Goal: Communication & Community: Answer question/provide support

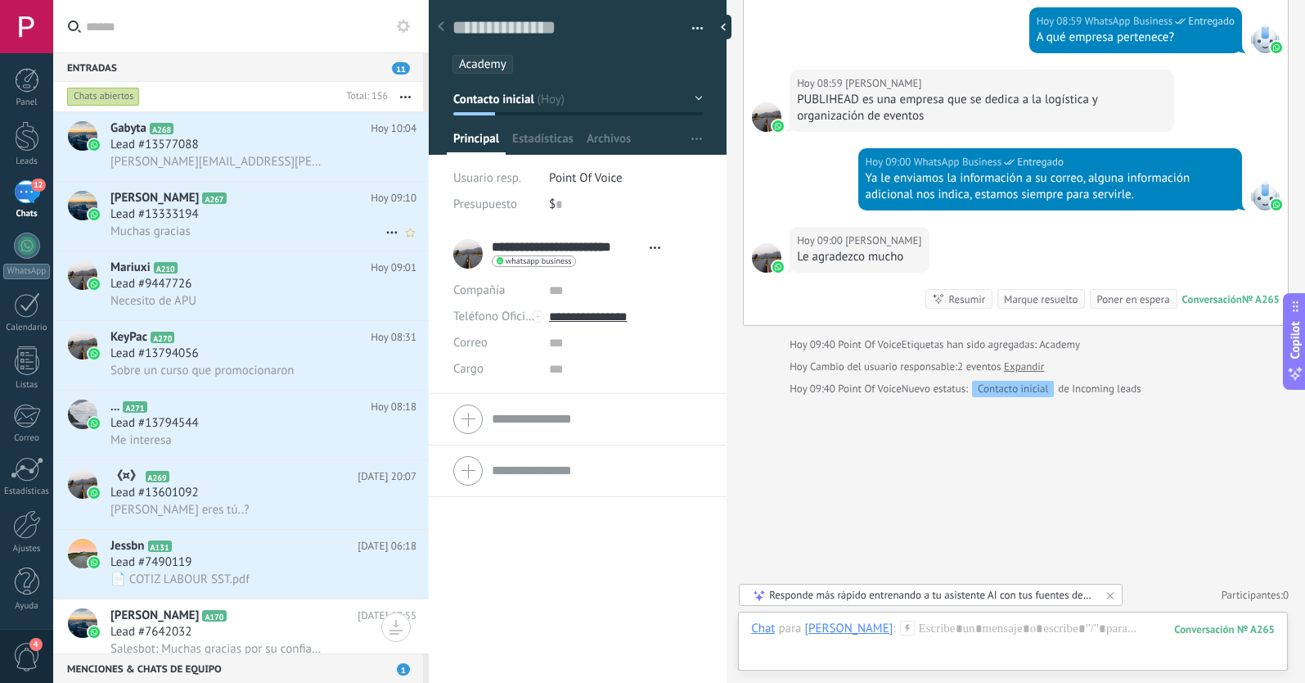
scroll to position [1, 0]
click at [25, 200] on div "12" at bounding box center [27, 192] width 26 height 24
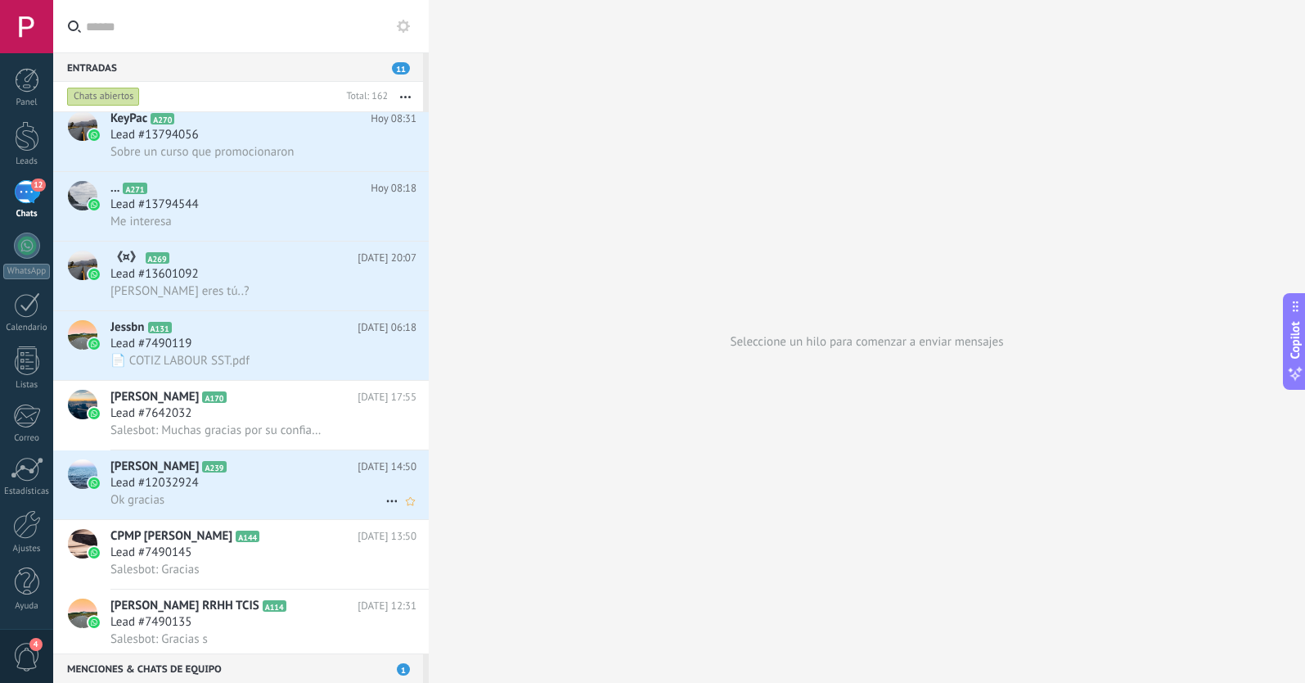
scroll to position [234, 0]
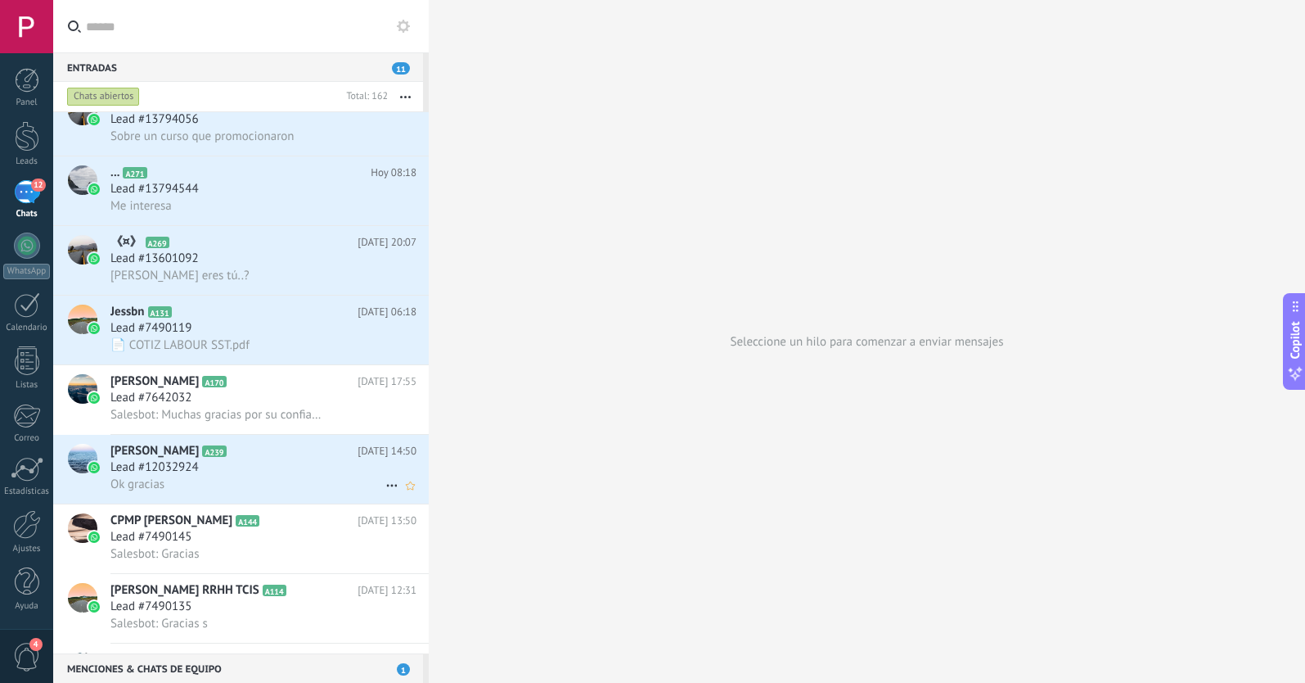
click at [196, 473] on span "Lead #12032924" at bounding box center [154, 467] width 88 height 16
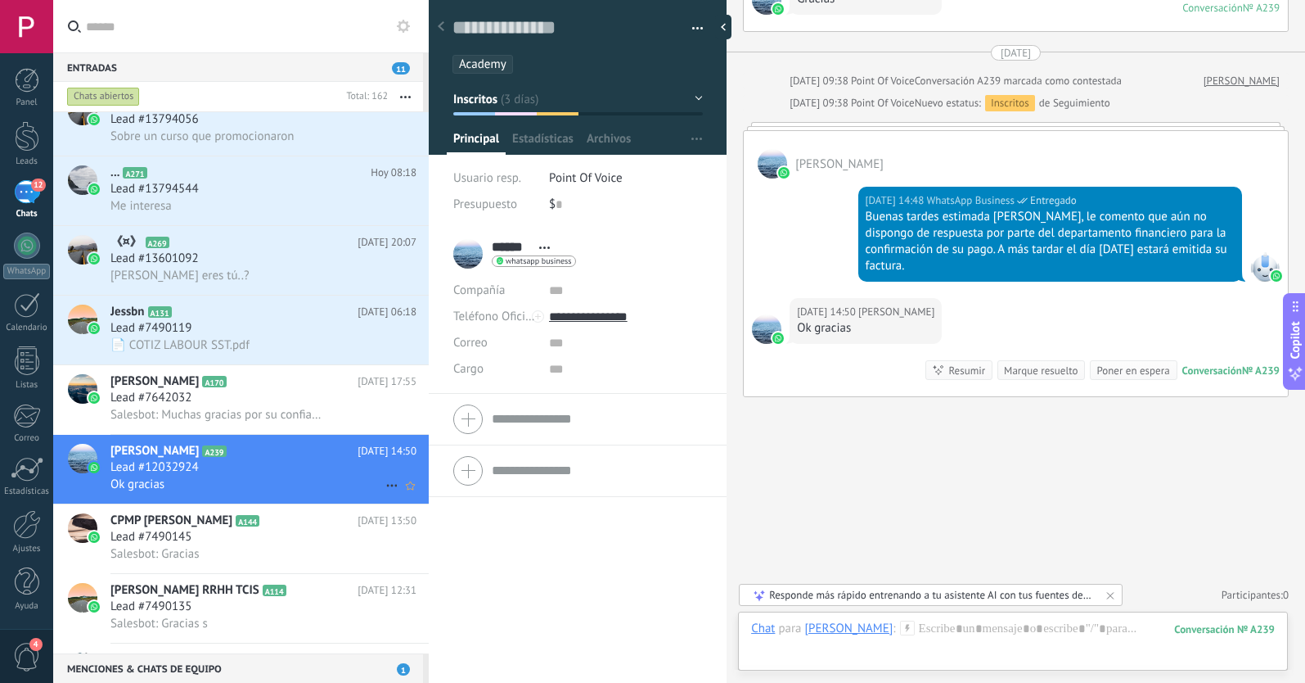
scroll to position [3374, 0]
click at [386, 485] on use at bounding box center [391, 486] width 11 height 2
click at [405, 493] on div "[PERSON_NAME] respondió" at bounding box center [471, 493] width 162 height 33
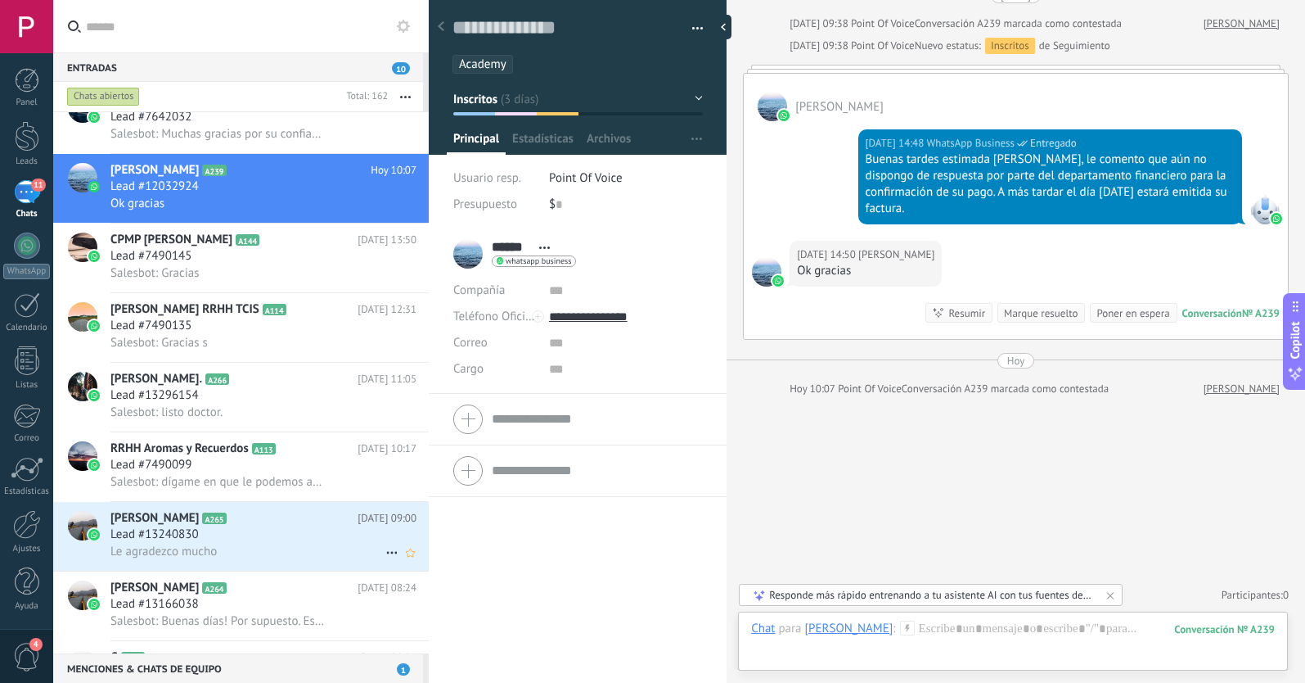
scroll to position [530, 0]
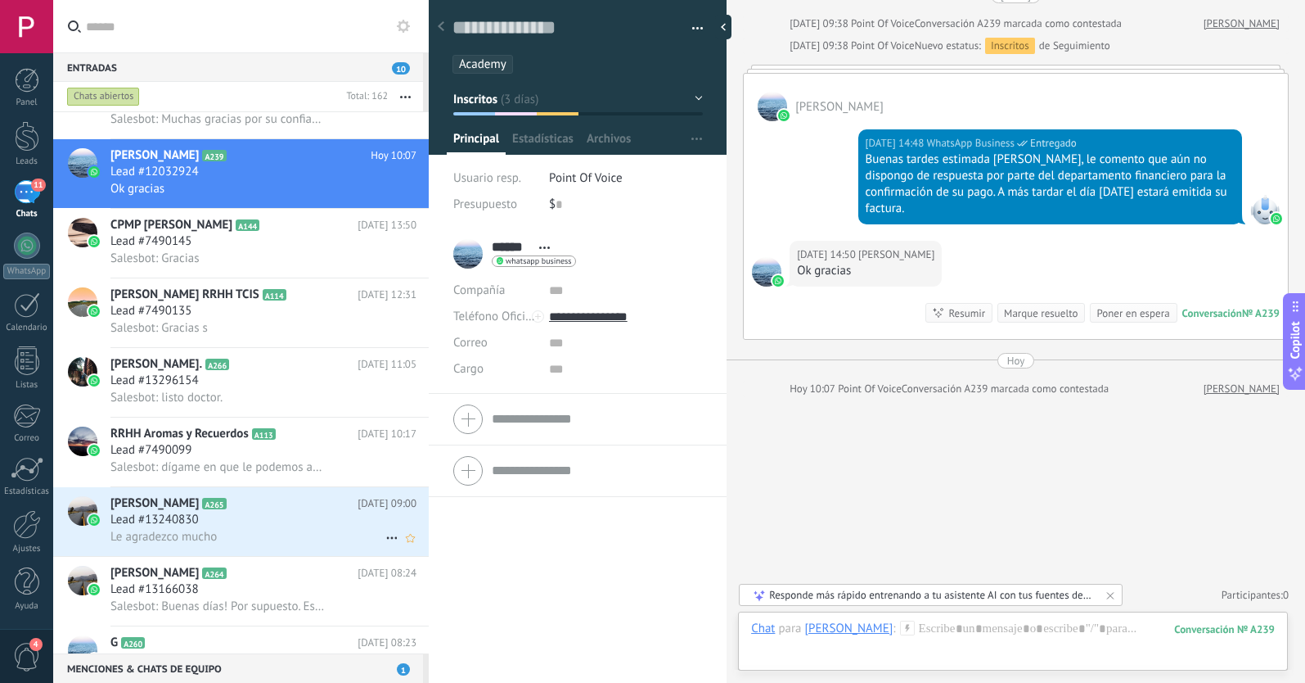
click at [251, 525] on div "Lead #13240830" at bounding box center [263, 520] width 306 height 16
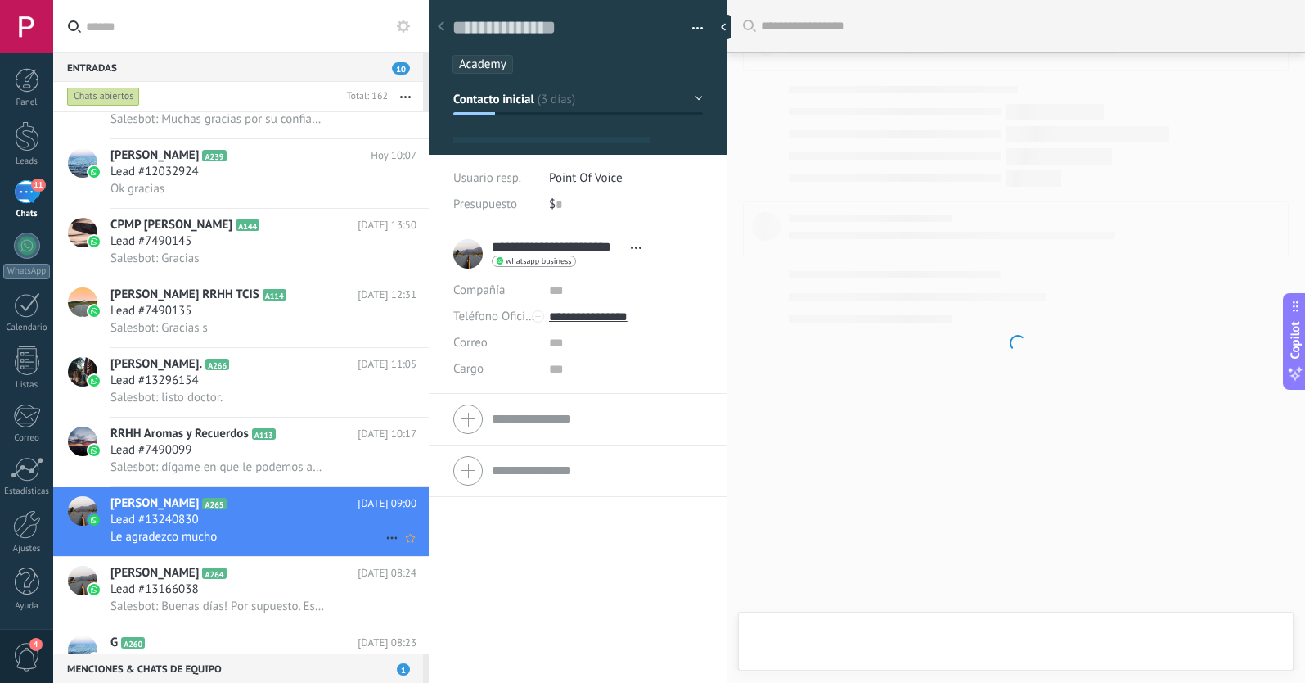
type textarea "**********"
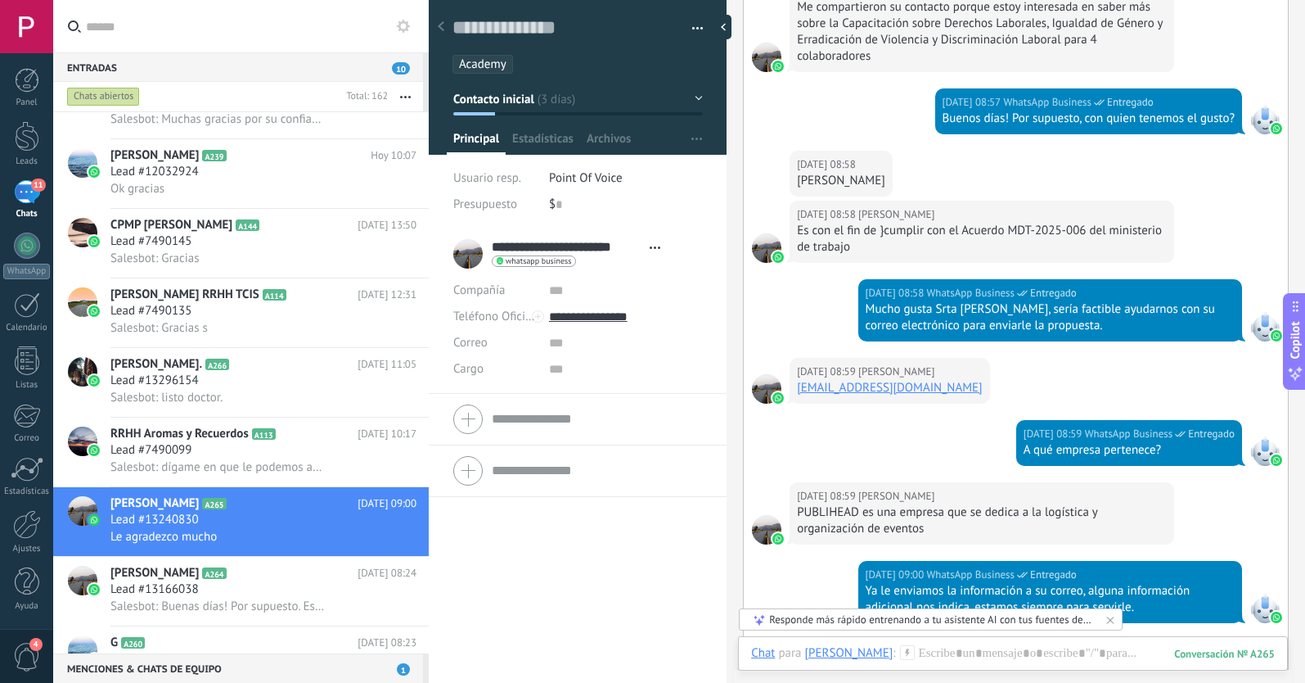
scroll to position [322, 0]
